Goal: Find specific page/section

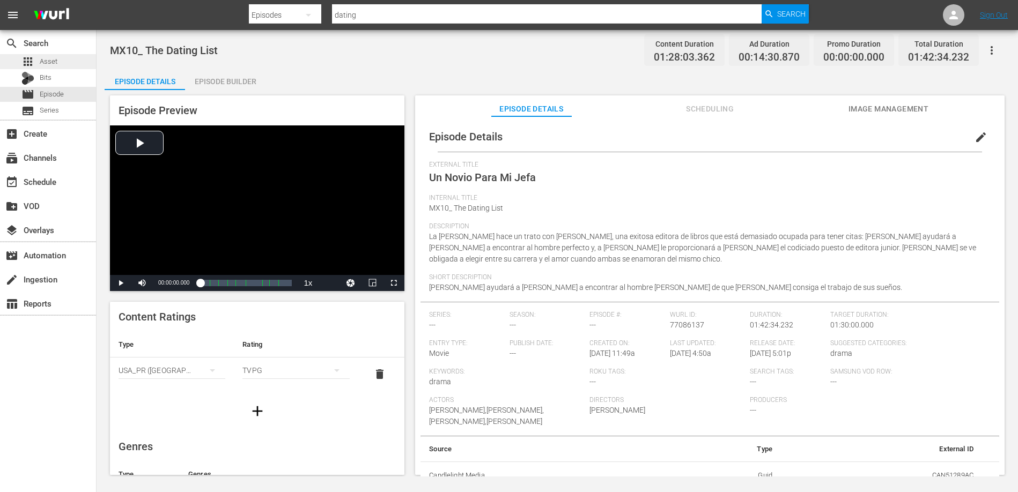
click at [53, 58] on span "Asset" at bounding box center [49, 61] width 18 height 11
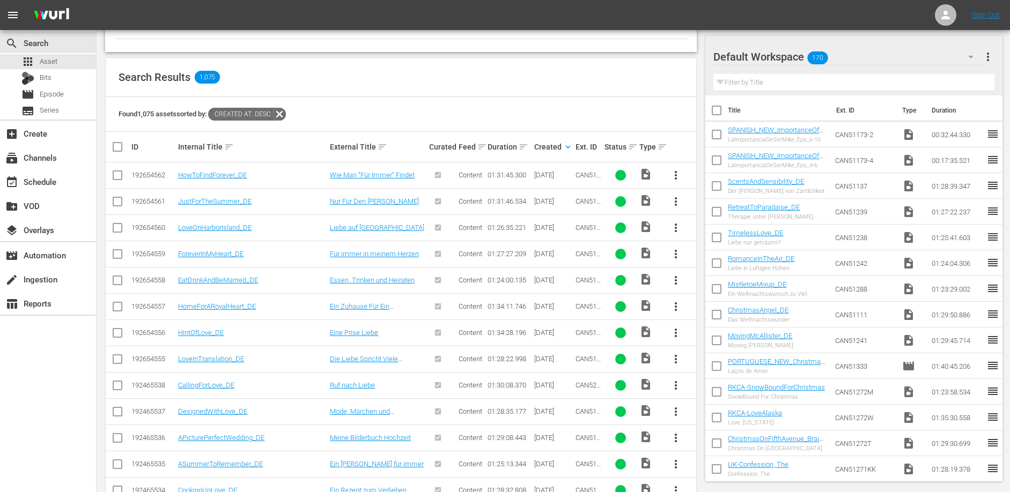
scroll to position [174, 0]
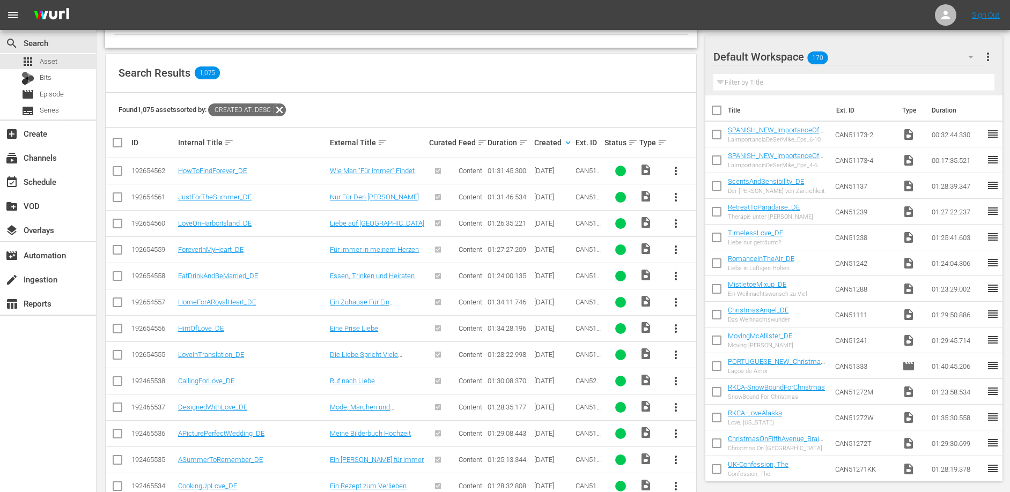
scroll to position [208, 0]
